Goal: Check status: Check status

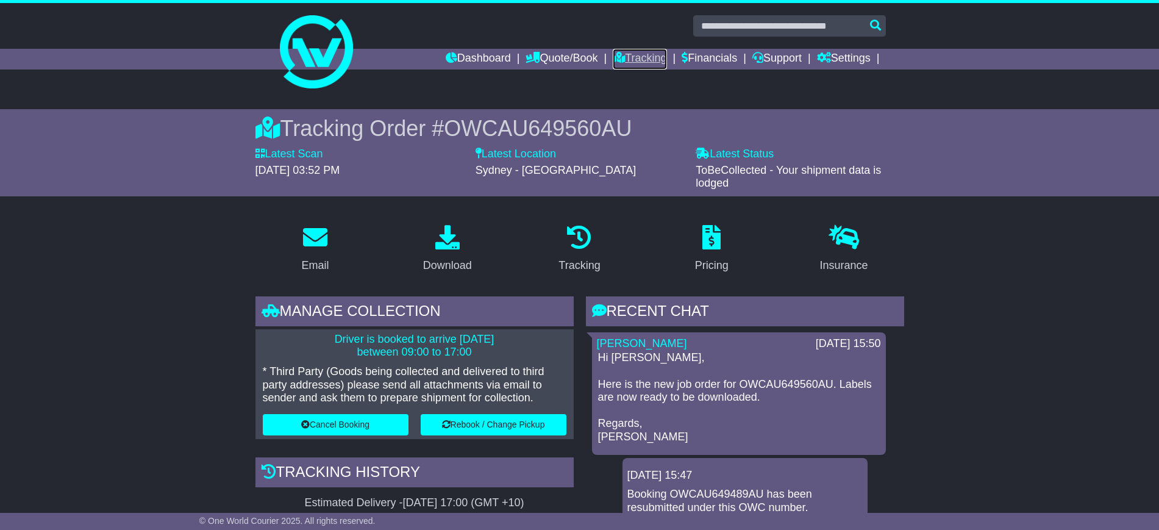
click at [618, 51] on link "Tracking" at bounding box center [640, 59] width 54 height 21
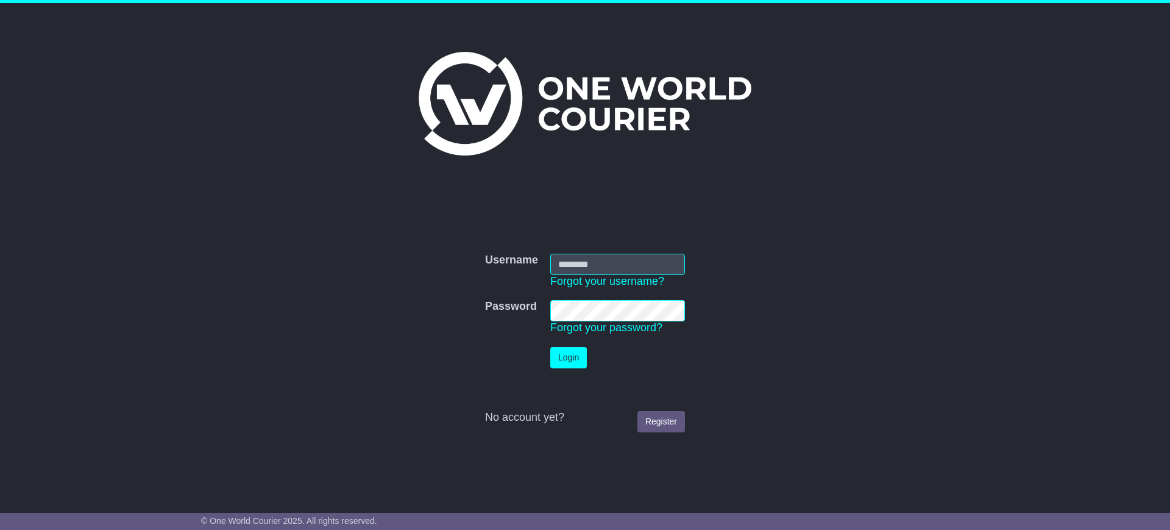
type input "**********"
click at [564, 351] on button "Login" at bounding box center [568, 357] width 37 height 21
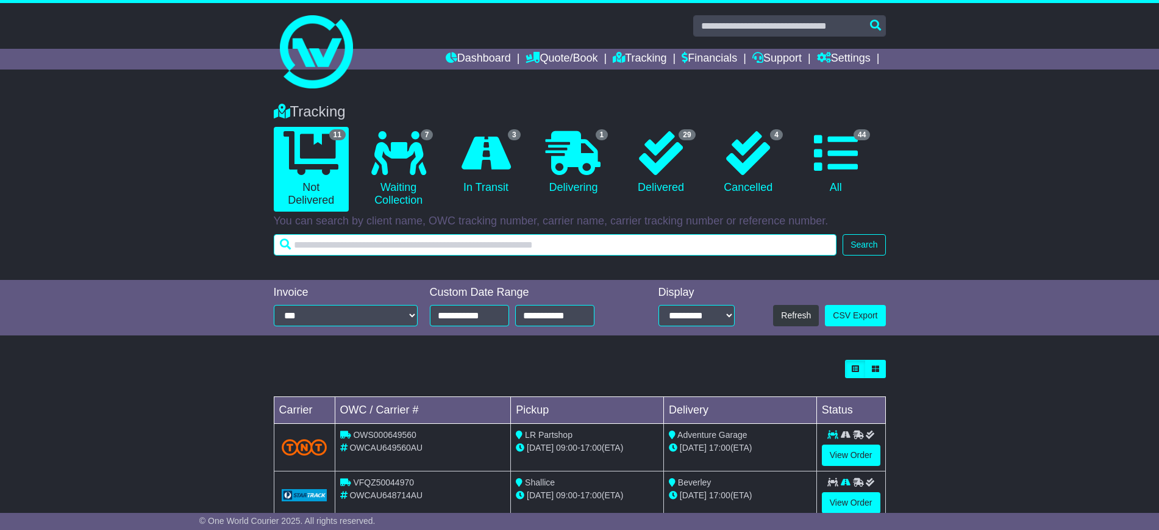
click at [372, 243] on input "text" at bounding box center [555, 244] width 563 height 21
paste input "**********"
type input "**********"
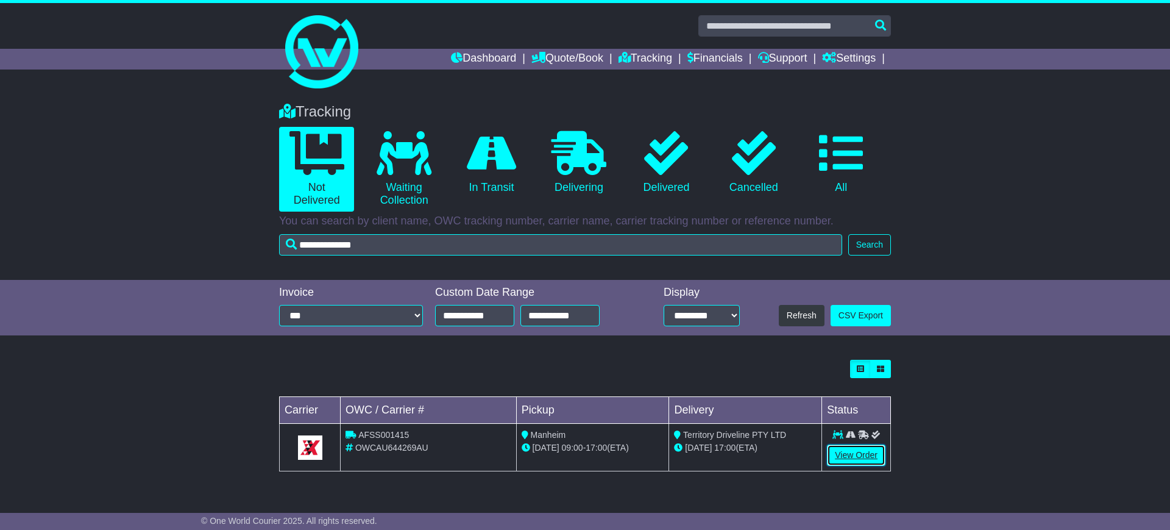
click at [849, 453] on link "View Order" at bounding box center [856, 454] width 59 height 21
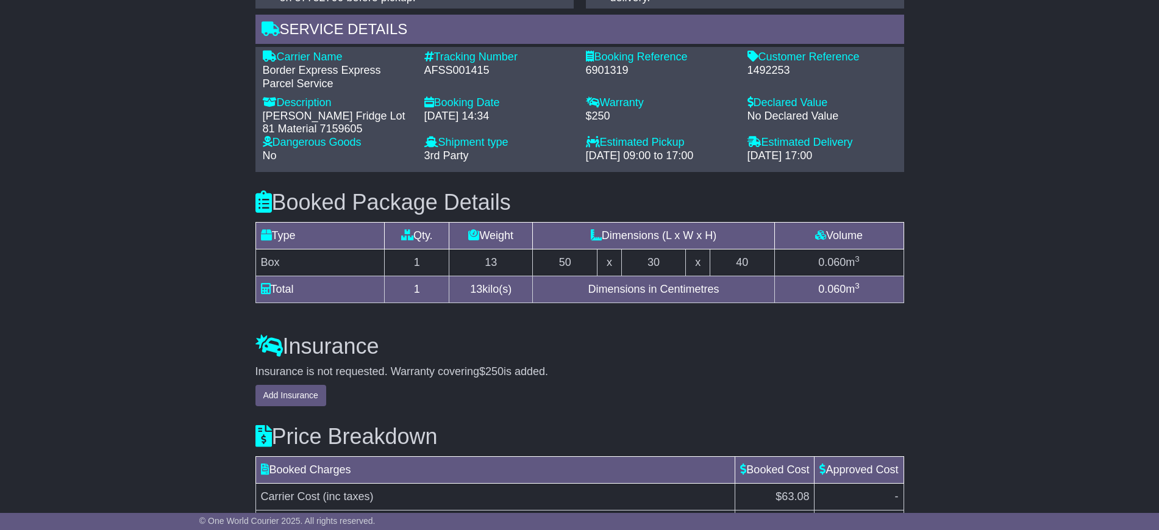
scroll to position [896, 0]
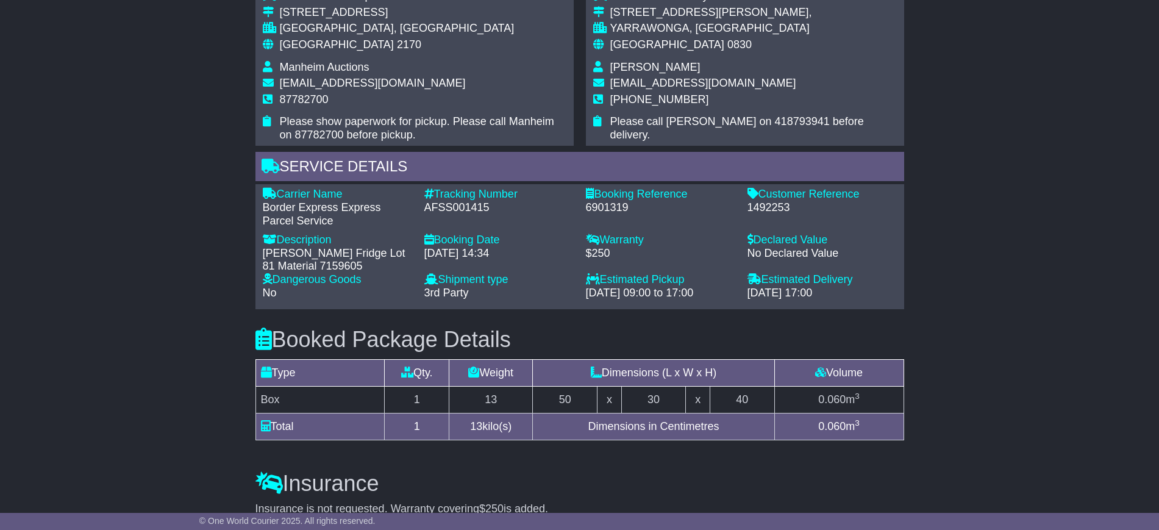
drag, startPoint x: 647, startPoint y: 245, endPoint x: 814, endPoint y: 279, distance: 171.0
click at [814, 279] on div "Carrier Name - Border Express Express Parcel Service Description - Engel Fridge…" at bounding box center [580, 247] width 646 height 118
drag, startPoint x: 826, startPoint y: 279, endPoint x: 869, endPoint y: 323, distance: 61.6
click at [869, 323] on div "Email Download Tracking Pricing Insurance" at bounding box center [579, 39] width 661 height 1403
drag, startPoint x: 911, startPoint y: 341, endPoint x: 953, endPoint y: 383, distance: 59.5
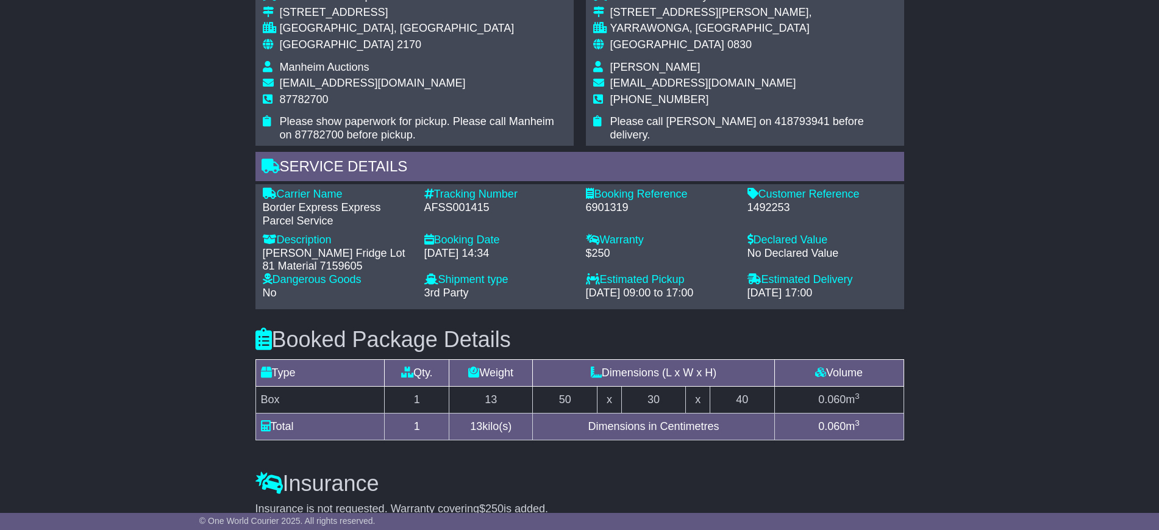
click at [953, 383] on div "Email Download Tracking Pricing Insurance" at bounding box center [579, 40] width 1159 height 1416
drag, startPoint x: 954, startPoint y: 383, endPoint x: 989, endPoint y: 410, distance: 43.9
click at [989, 410] on div "Email Download Tracking Pricing Insurance" at bounding box center [579, 40] width 1159 height 1416
drag, startPoint x: 989, startPoint y: 410, endPoint x: 1033, endPoint y: 452, distance: 60.8
click at [1033, 452] on div "Email Download Tracking Pricing Insurance" at bounding box center [579, 40] width 1159 height 1416
